Goal: Transaction & Acquisition: Purchase product/service

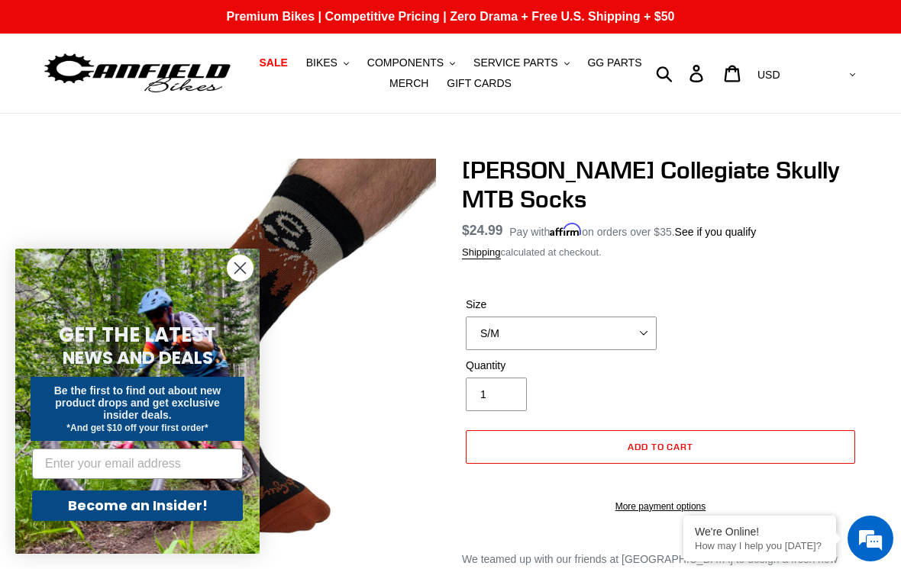
click at [237, 264] on circle "Close dialog" at bounding box center [239, 268] width 25 height 25
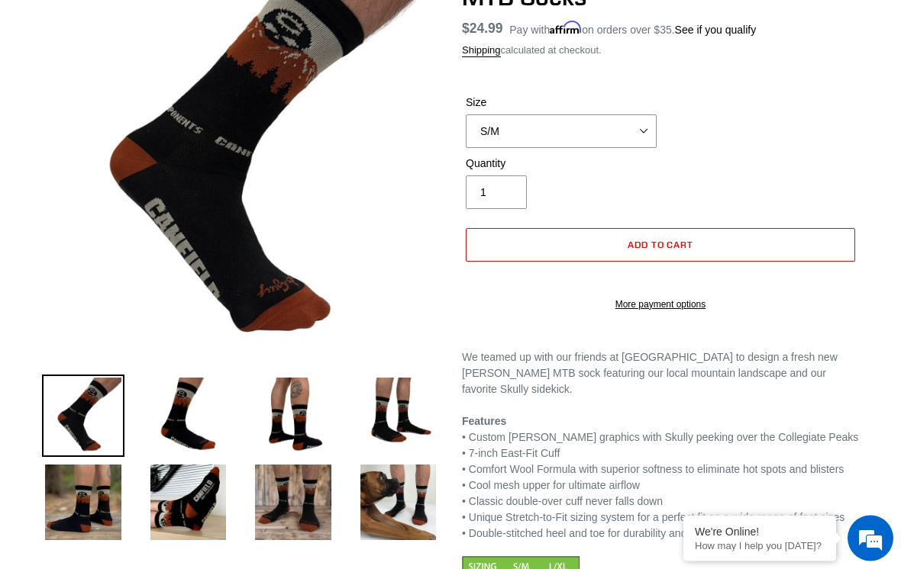
scroll to position [204, 0]
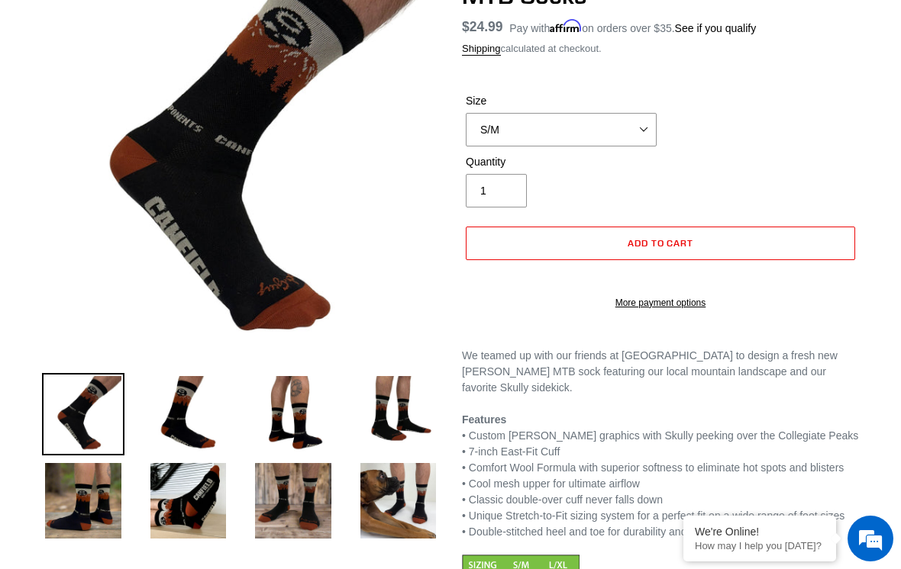
click at [178, 409] on img at bounding box center [188, 414] width 82 height 82
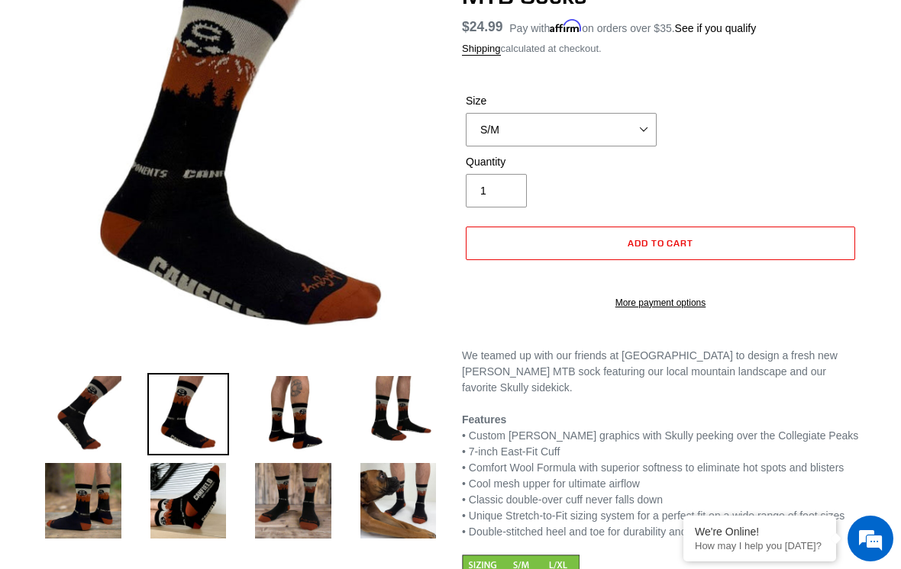
click at [283, 417] on img at bounding box center [293, 414] width 82 height 82
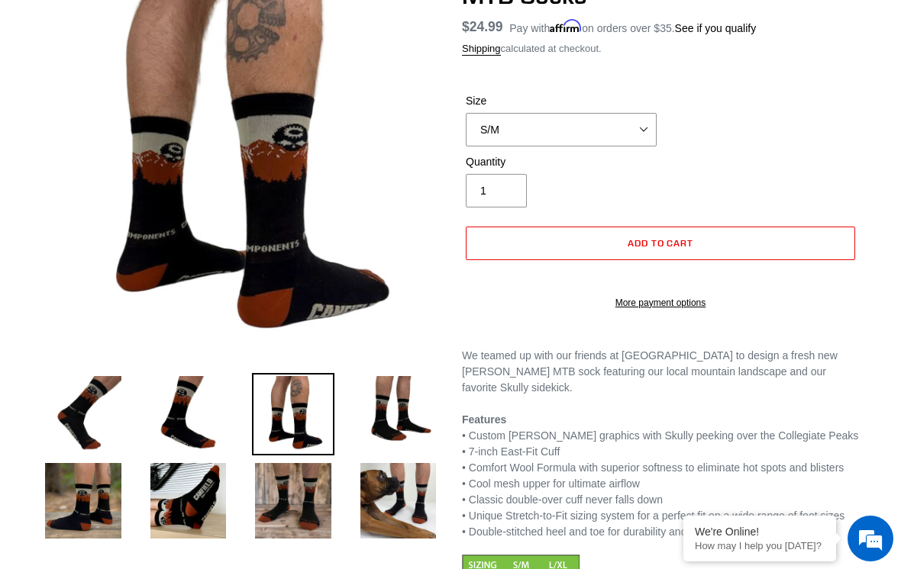
click at [389, 414] on img at bounding box center [398, 414] width 82 height 82
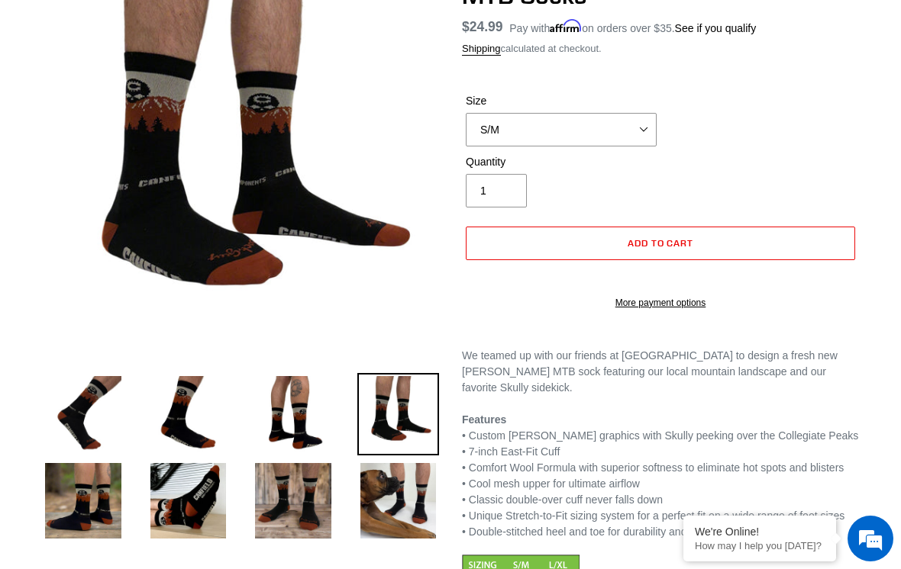
click at [74, 507] on img at bounding box center [83, 501] width 82 height 82
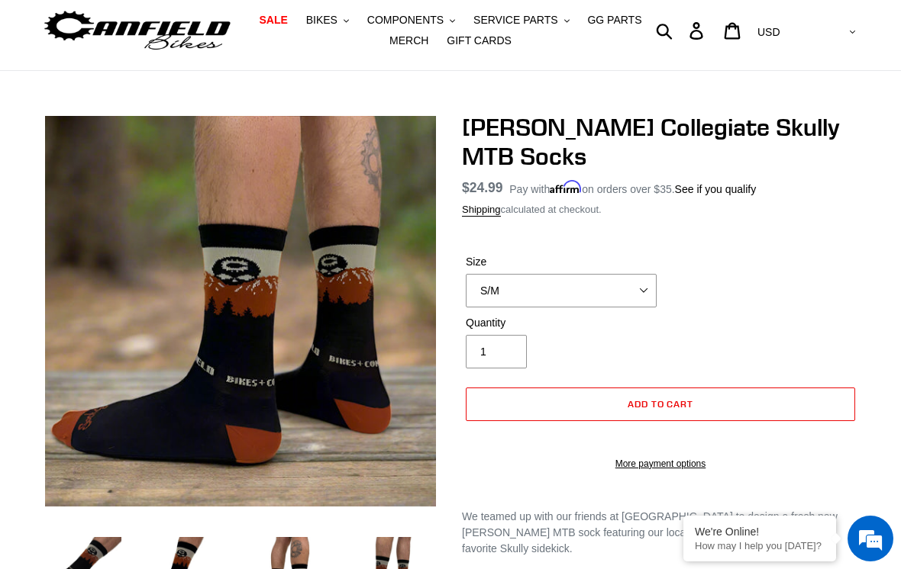
scroll to position [0, 0]
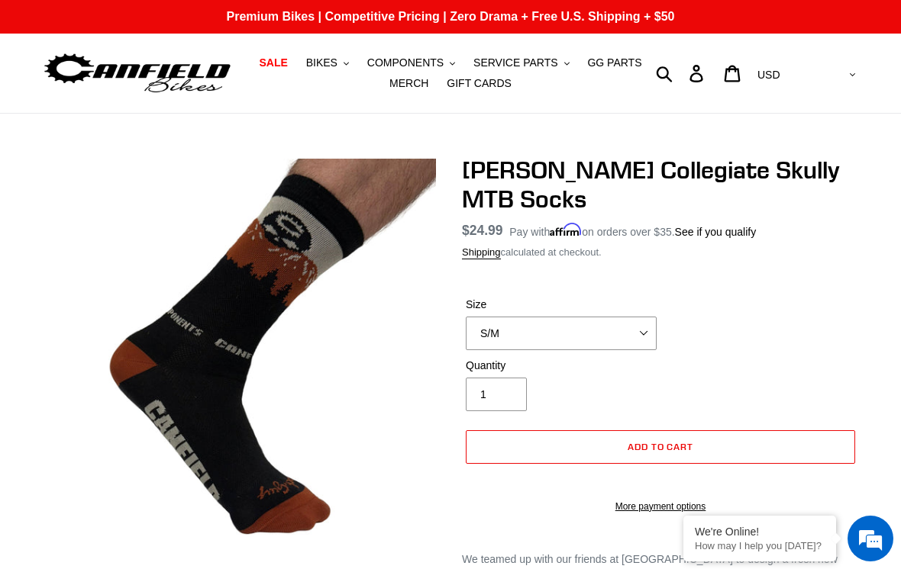
click at [330, 66] on span "BIKES" at bounding box center [321, 62] width 31 height 13
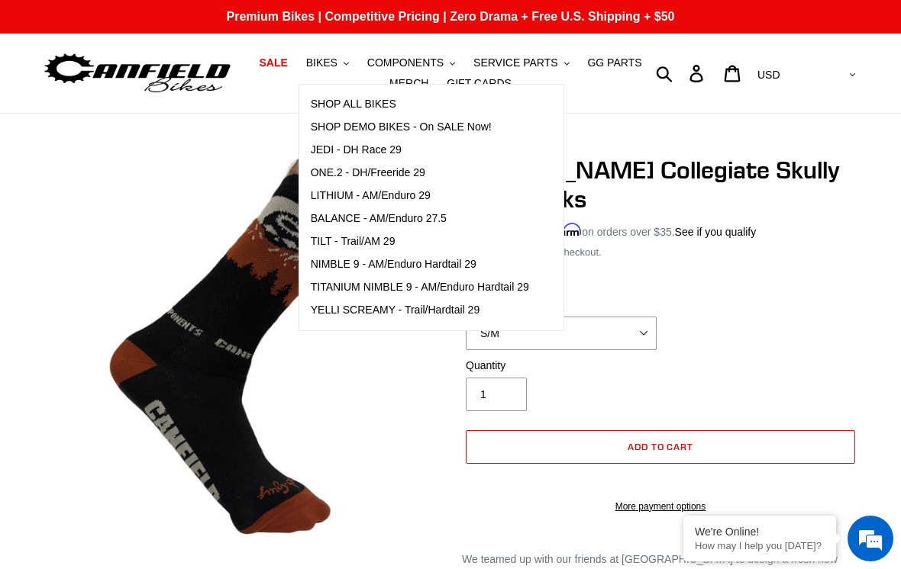
click at [346, 194] on span "LITHIUM - AM/Enduro 29" at bounding box center [371, 195] width 120 height 13
click at [360, 124] on span "SHOP DEMO BIKES - On SALE Now!" at bounding box center [401, 127] width 181 height 13
click at [645, 83] on ul "SALE BIKES .cls-1{fill:#231f20} SHOP ALL BIKES SHOP DEMO BIKES - On SALE Now! J…" at bounding box center [451, 73] width 408 height 41
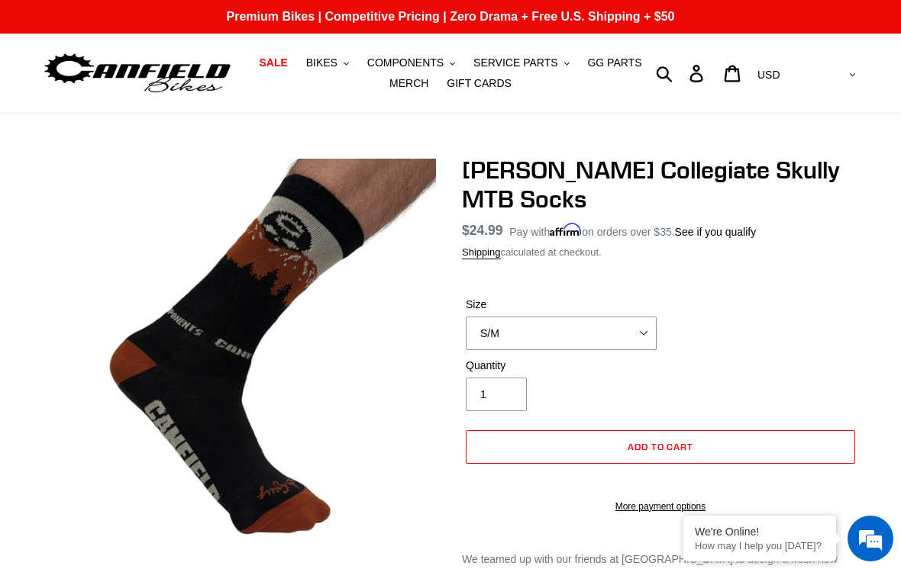
click at [408, 84] on span "MERCH" at bounding box center [408, 83] width 39 height 13
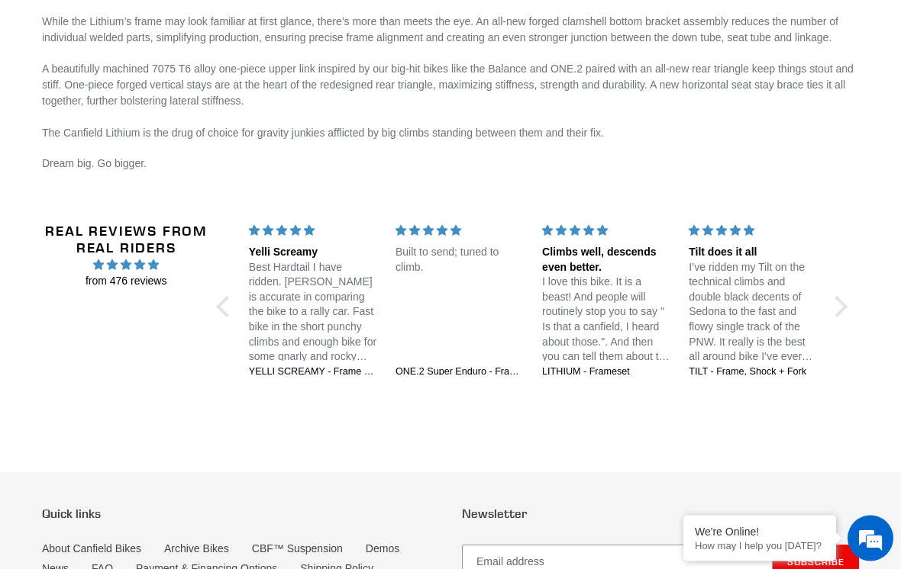
scroll to position [2981, 0]
click at [582, 430] on div "Real Reviews from Real Riders from 476 reviews Jedi 29 DH: Unstoppable confiden…" at bounding box center [450, 308] width 810 height 244
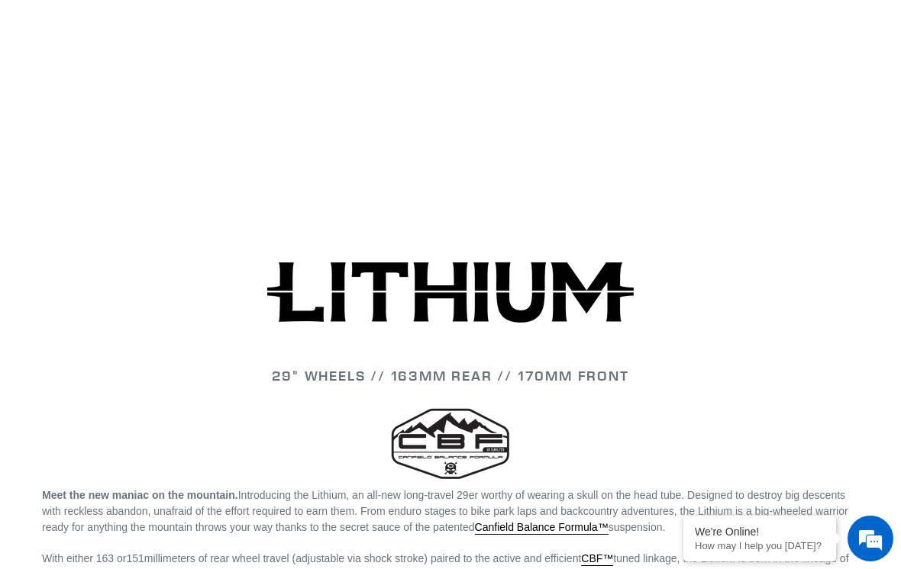
scroll to position [1855, 0]
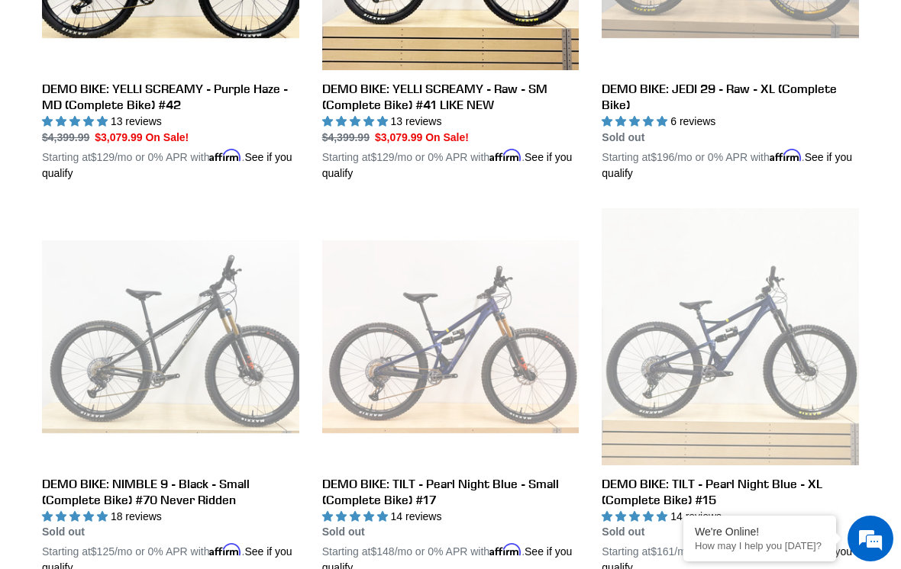
scroll to position [1809, 0]
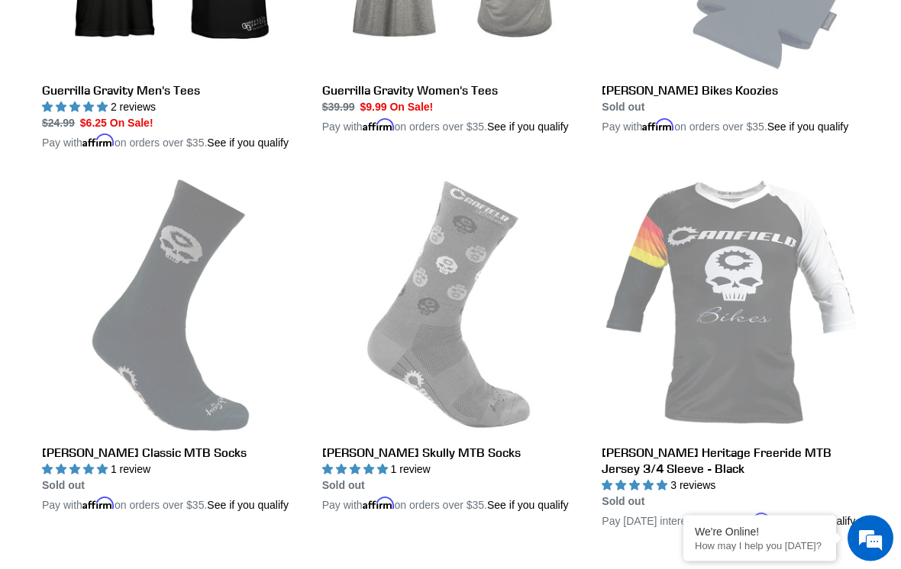
scroll to position [2896, 0]
click at [73, 276] on link "Canfield Classic MTB Socks" at bounding box center [170, 346] width 257 height 336
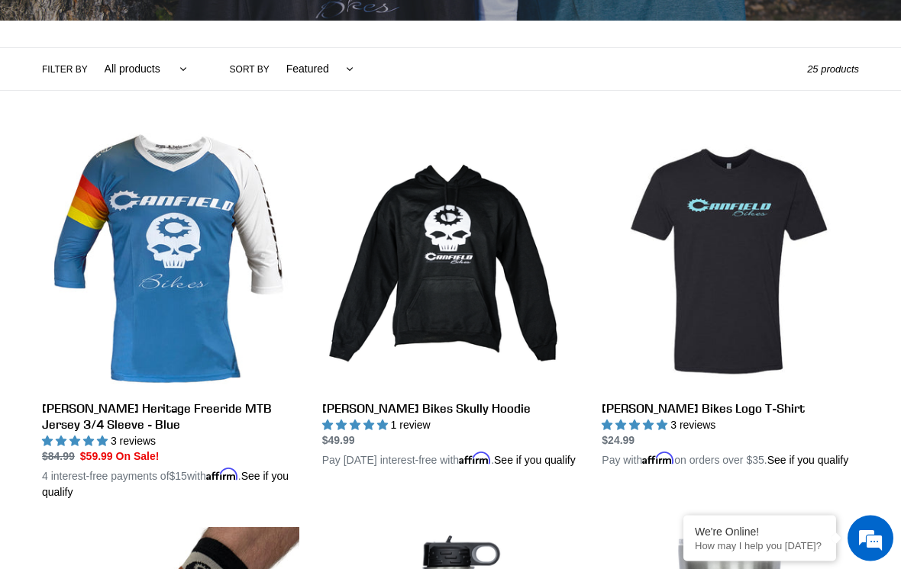
scroll to position [324, 0]
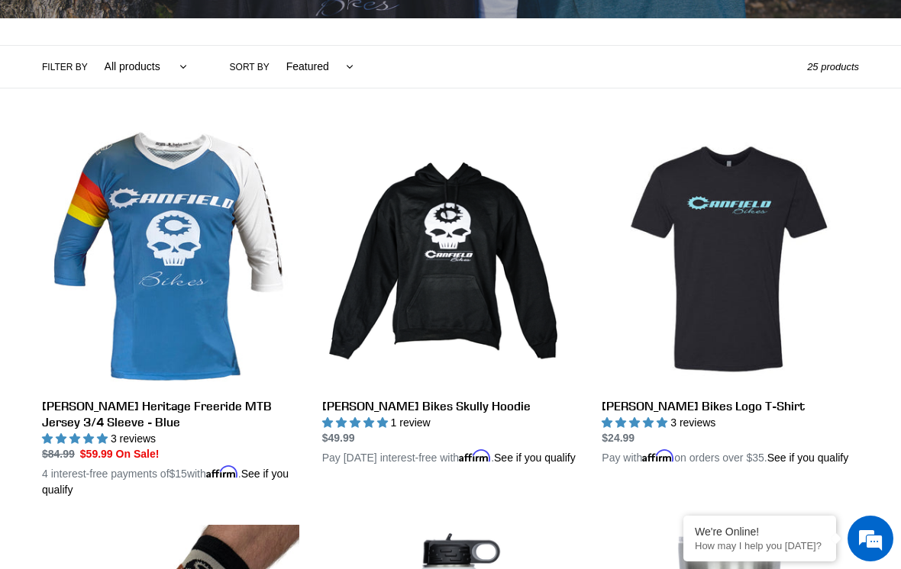
click at [733, 300] on link "[PERSON_NAME] Bikes Logo T-Shirt" at bounding box center [729, 299] width 257 height 336
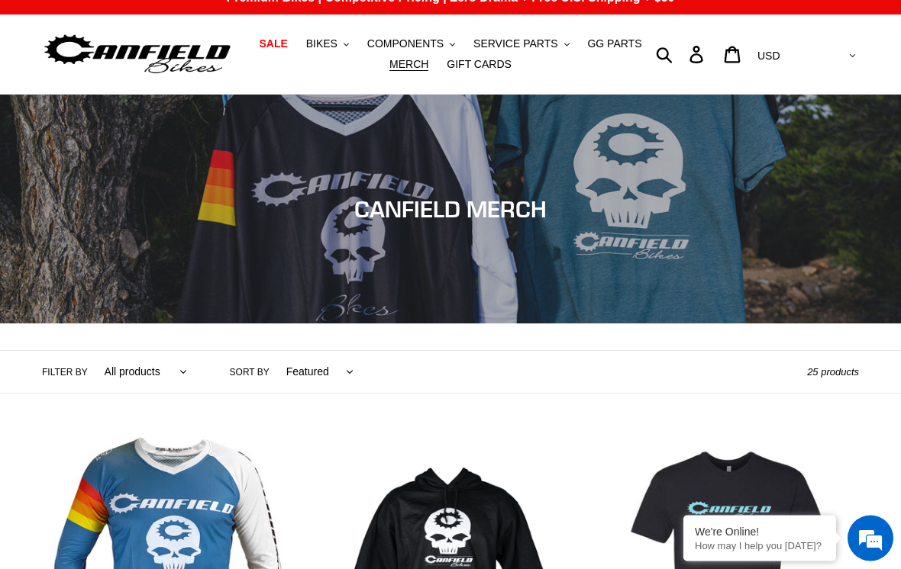
scroll to position [0, 0]
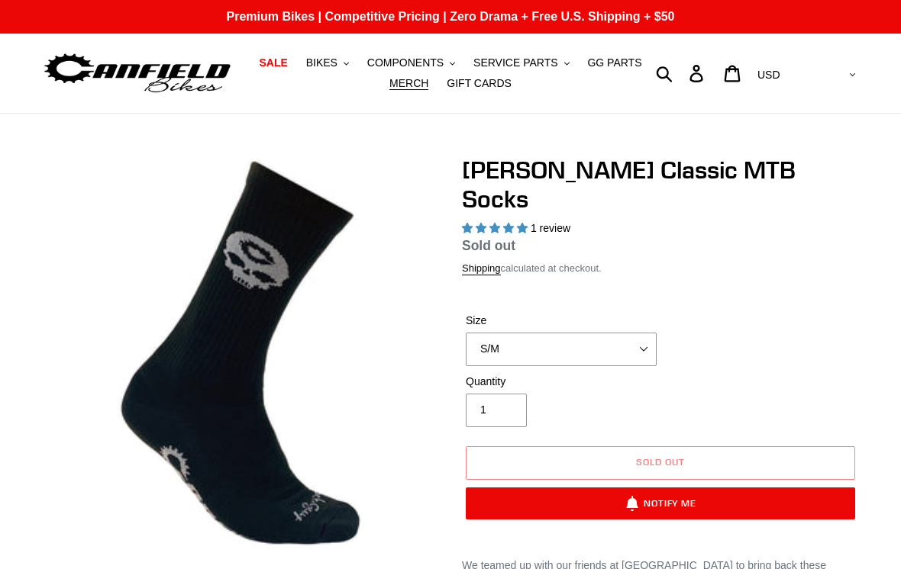
select select "highest-rating"
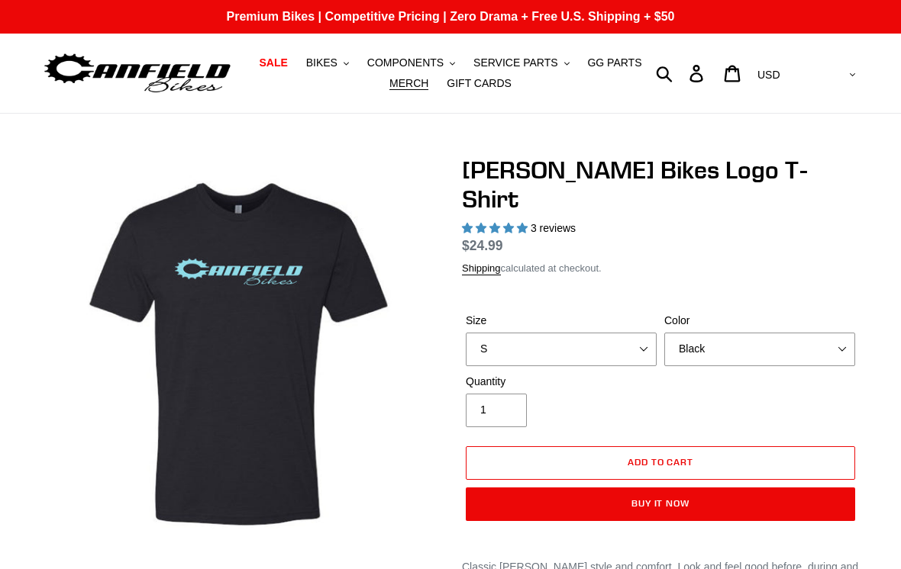
select select "highest-rating"
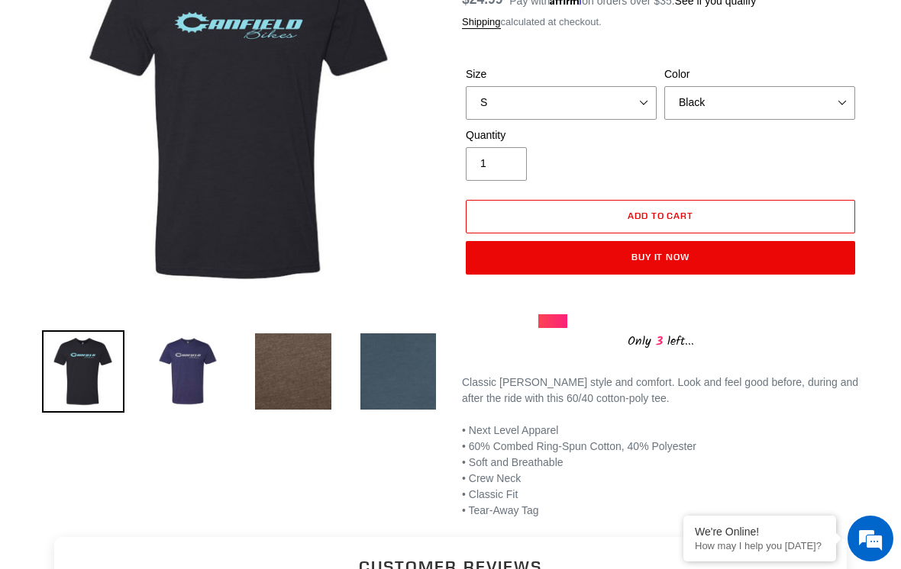
click at [190, 361] on img at bounding box center [188, 371] width 82 height 82
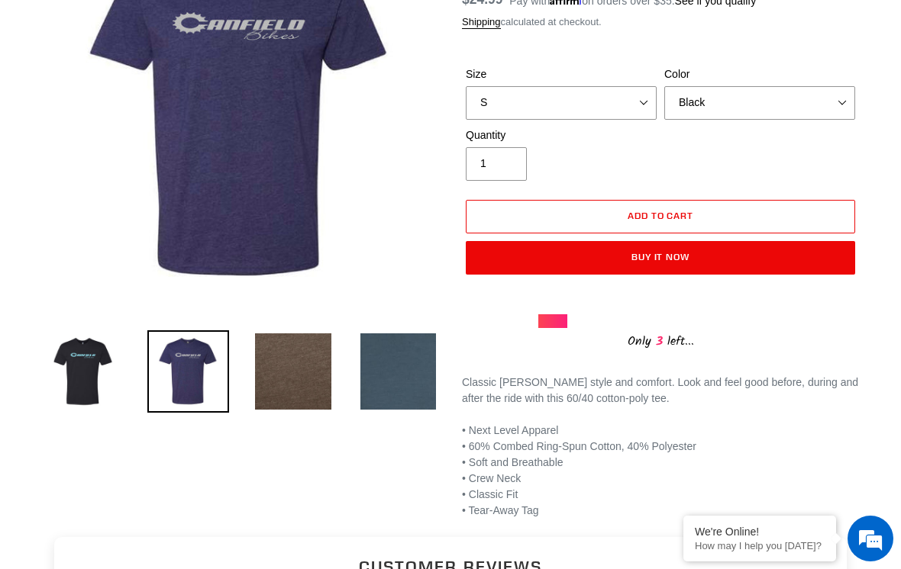
click at [83, 369] on img at bounding box center [83, 371] width 82 height 82
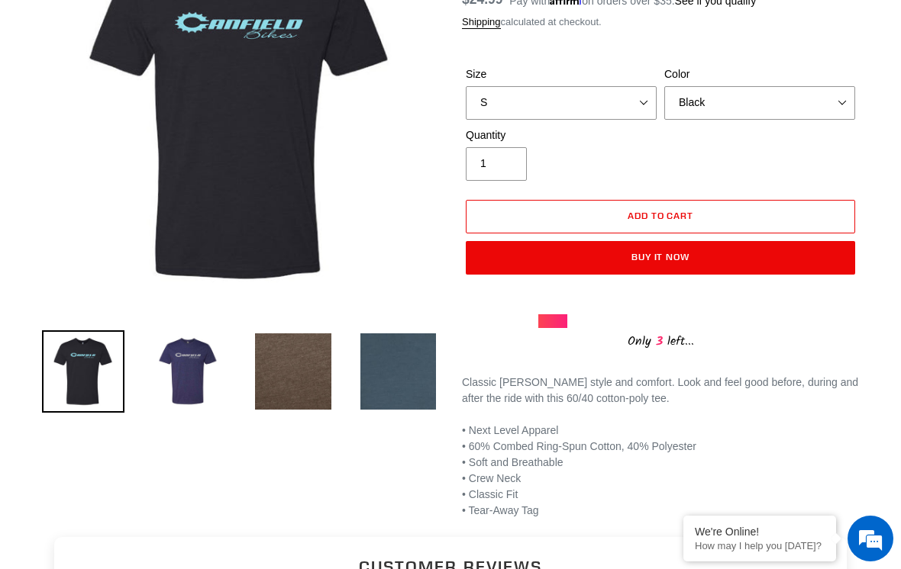
click at [288, 382] on img at bounding box center [293, 371] width 82 height 82
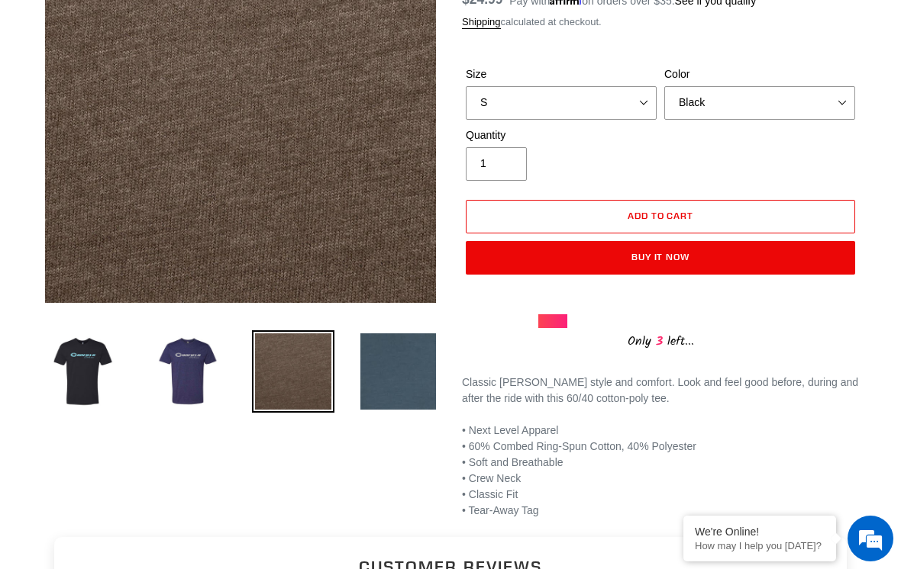
click at [401, 384] on img at bounding box center [398, 371] width 82 height 82
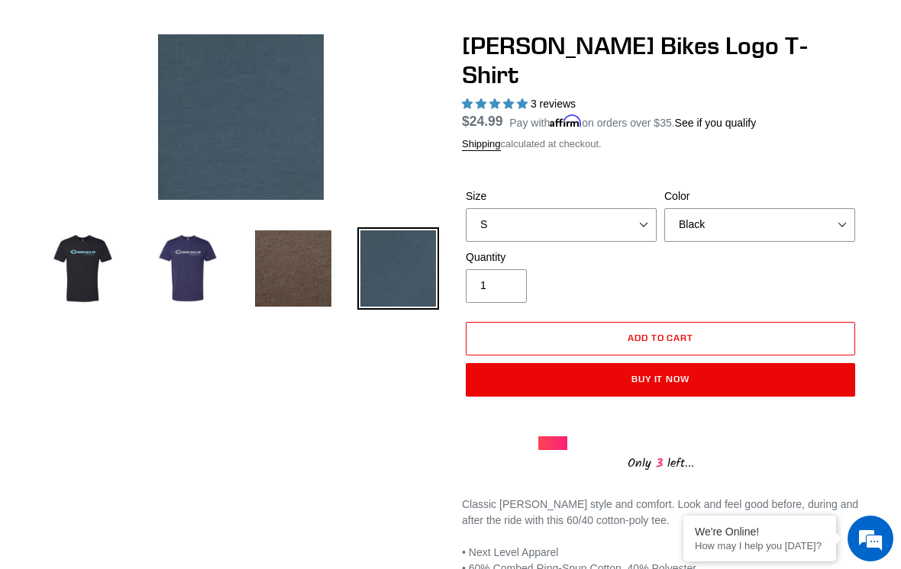
scroll to position [109, 0]
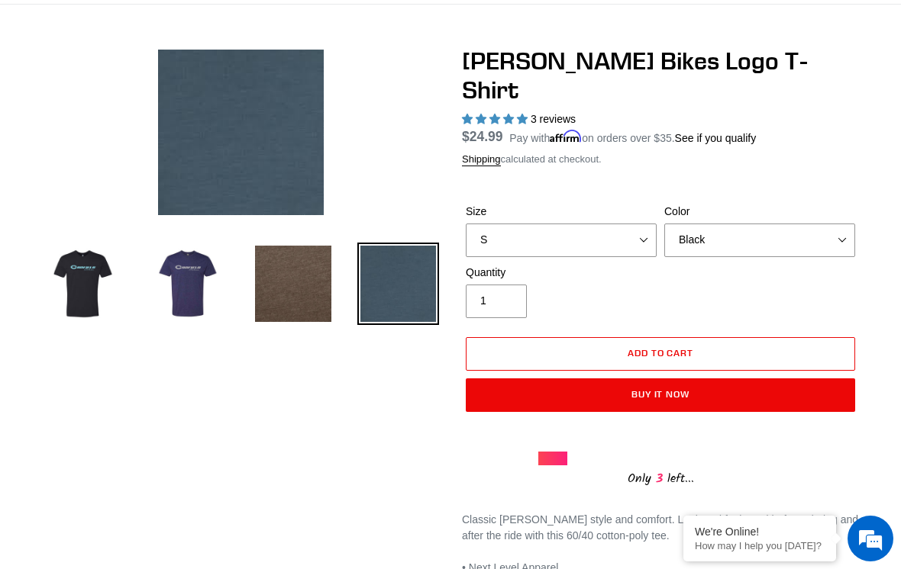
click at [82, 284] on img at bounding box center [83, 284] width 82 height 82
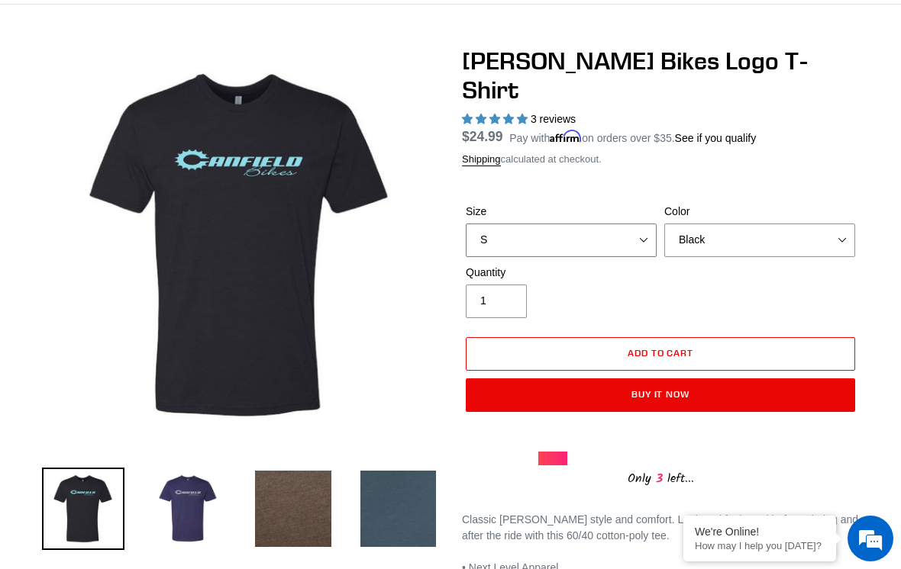
click at [640, 224] on select "S M L XL 2XL" at bounding box center [561, 241] width 191 height 34
select select "M"
click at [836, 224] on select "Black Brown [GEOGRAPHIC_DATA] Storm Blue (Sold Out)" at bounding box center [759, 241] width 191 height 34
